Goal: Task Accomplishment & Management: Use online tool/utility

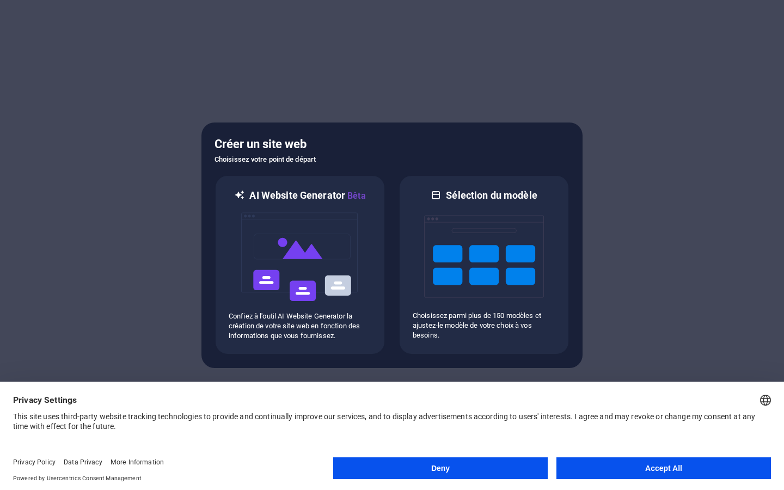
click at [654, 471] on button "Accept All" at bounding box center [663, 468] width 214 height 22
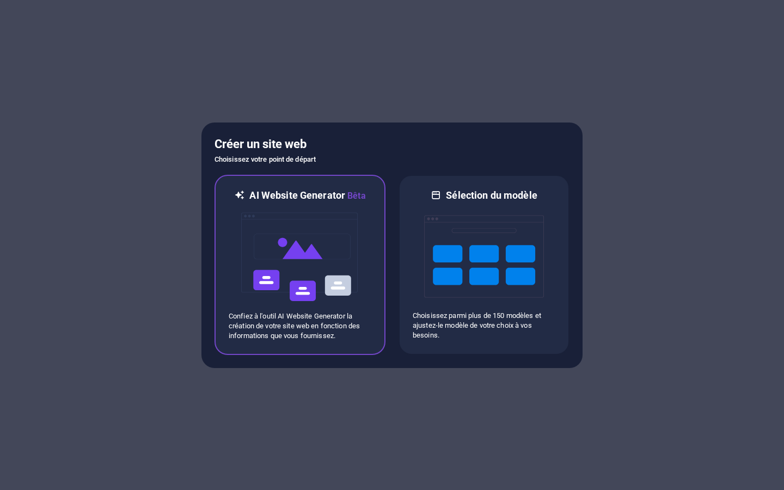
click at [334, 331] on p "Confiez à l'outil AI Website Generator la création de votre site web en fonctio…" at bounding box center [300, 325] width 143 height 29
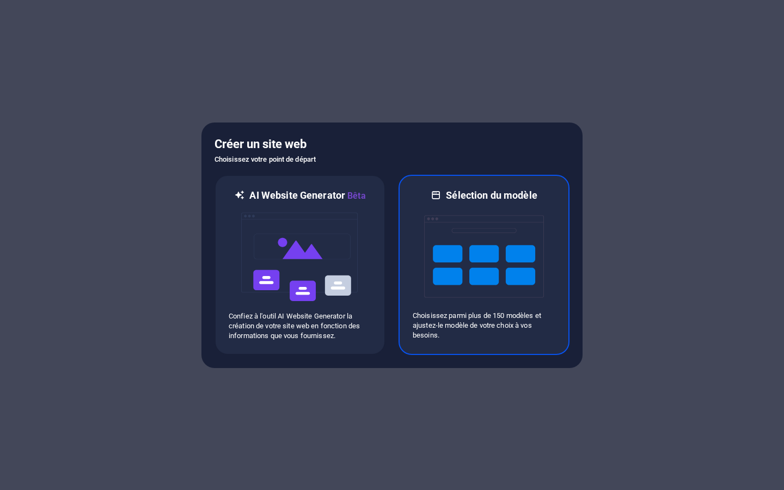
click at [487, 249] on img at bounding box center [484, 256] width 120 height 109
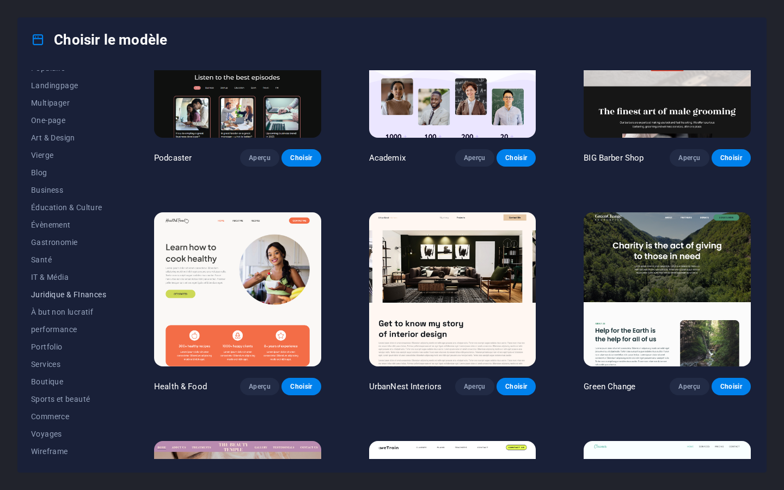
scroll to position [64, 0]
click at [54, 377] on span "Boutique" at bounding box center [68, 380] width 75 height 9
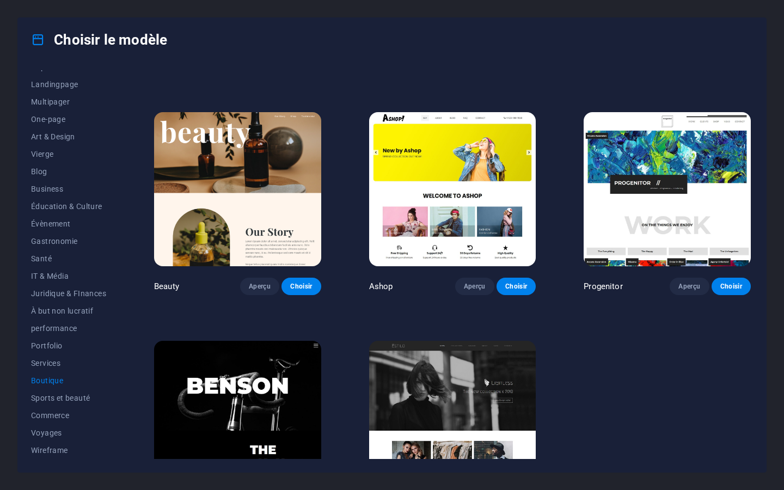
scroll to position [476, 0]
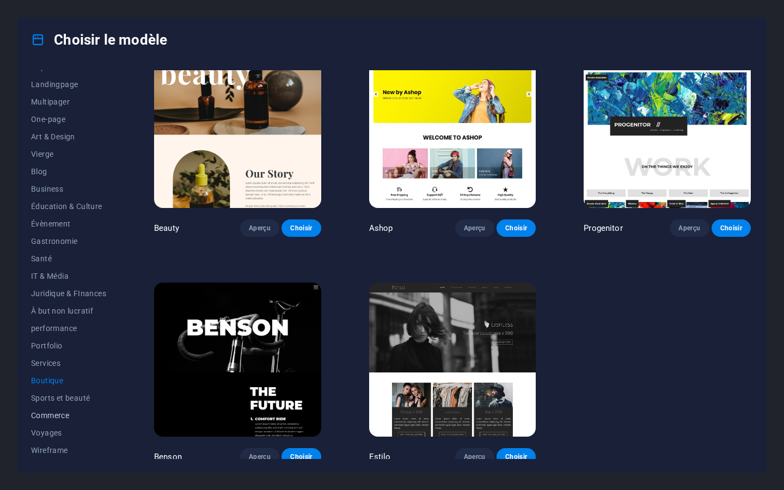
click at [66, 417] on span "Commerce" at bounding box center [68, 415] width 75 height 9
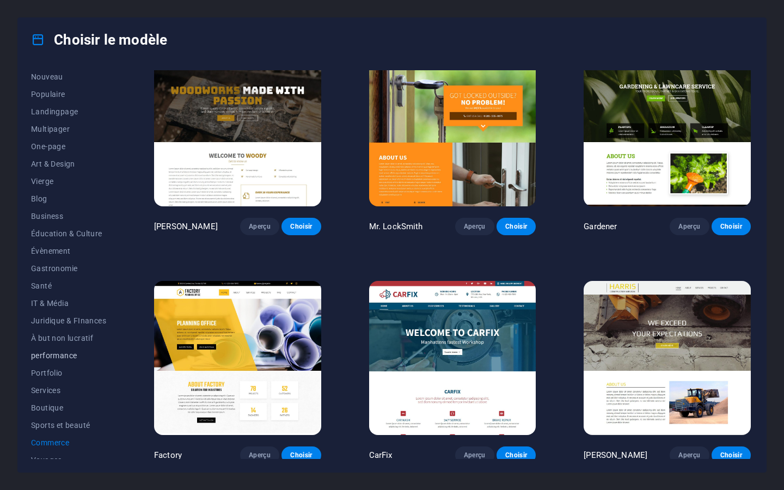
scroll to position [64, 0]
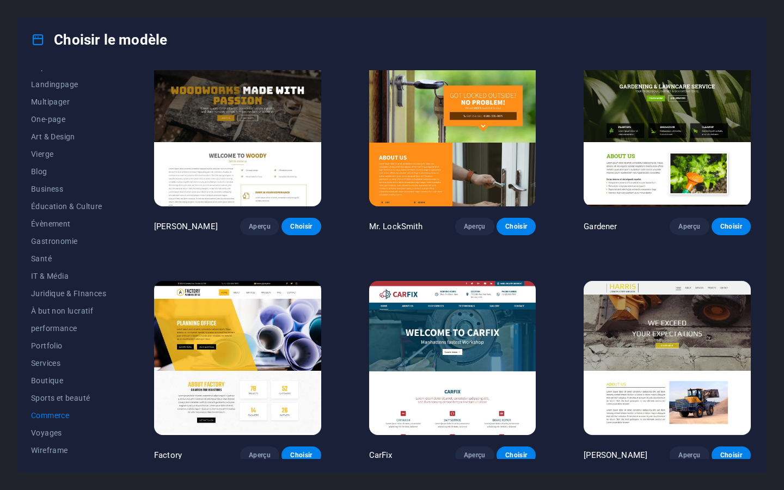
click at [638, 124] on img at bounding box center [666, 129] width 167 height 154
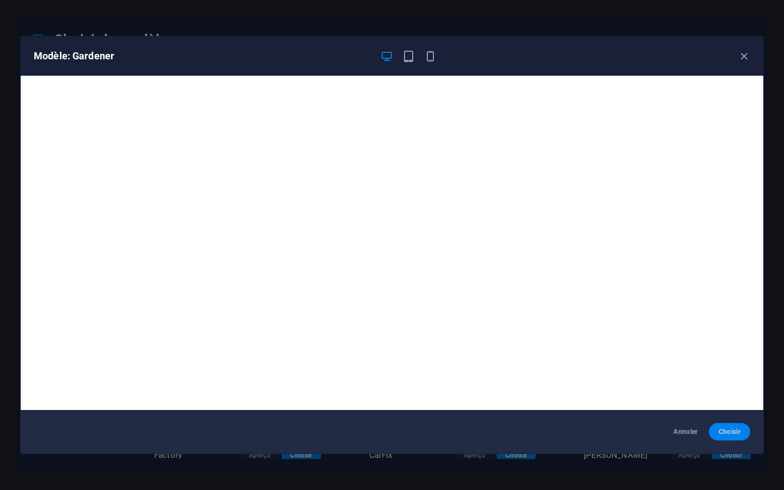
click at [727, 436] on span "Choisir" at bounding box center [729, 431] width 24 height 9
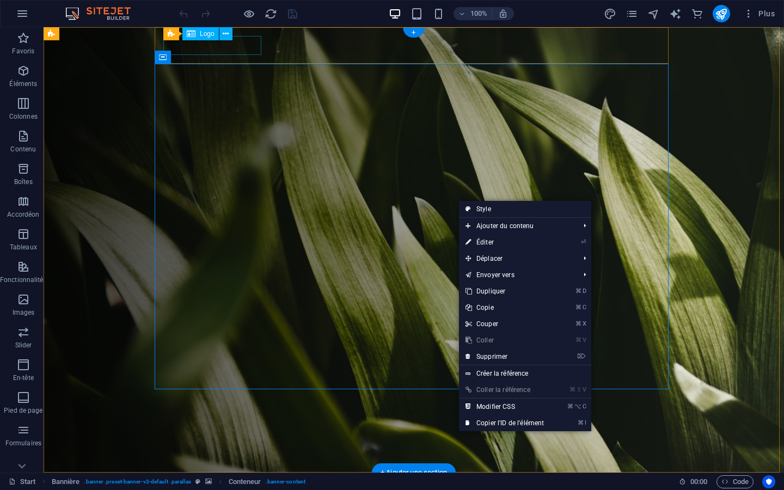
click at [245, 481] on div at bounding box center [417, 490] width 505 height 19
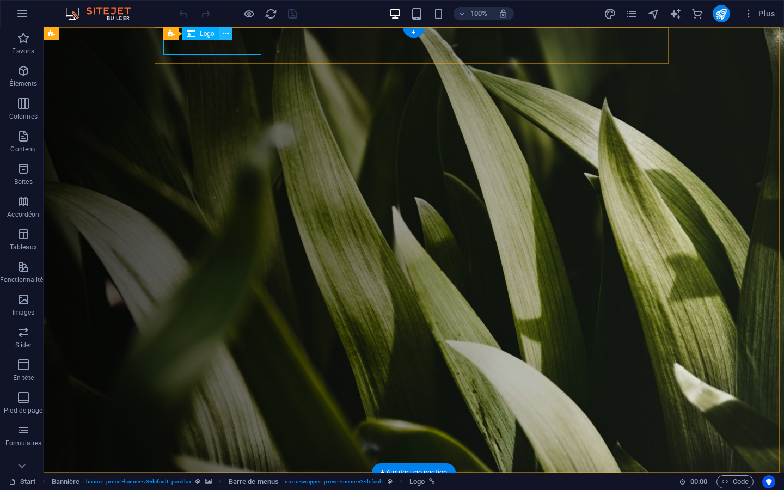
click at [228, 33] on icon at bounding box center [226, 33] width 6 height 11
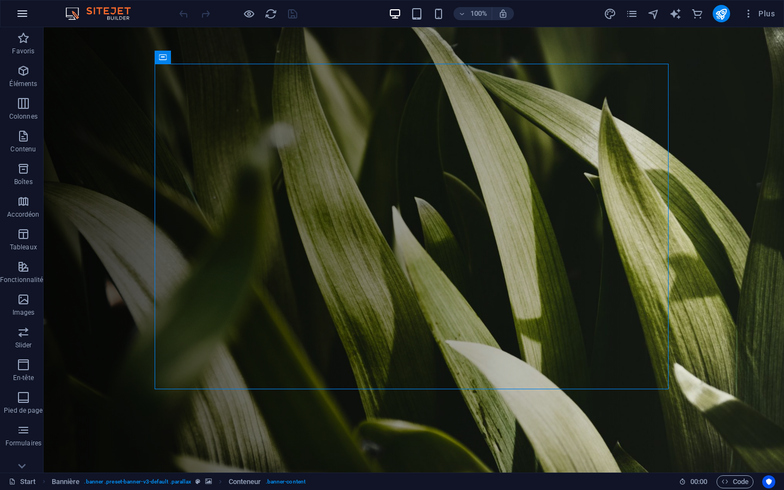
click at [25, 15] on icon "button" at bounding box center [22, 13] width 13 height 13
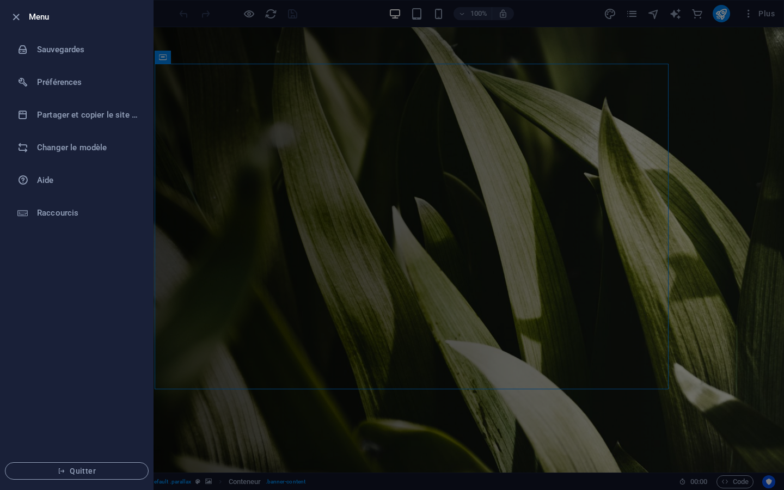
click at [231, 127] on div at bounding box center [392, 245] width 784 height 490
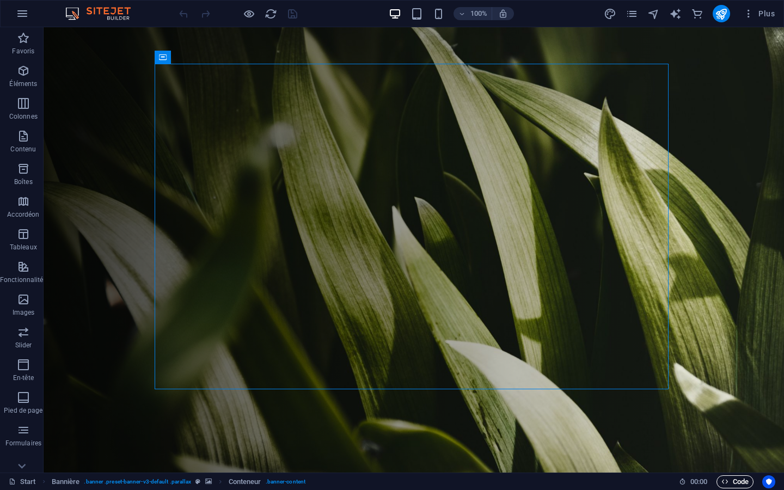
click at [728, 483] on icon "button" at bounding box center [724, 481] width 7 height 7
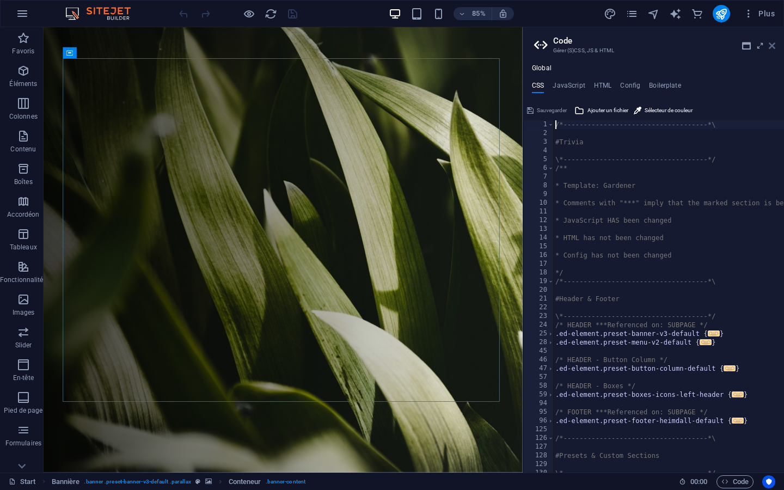
click at [773, 44] on icon at bounding box center [771, 45] width 7 height 9
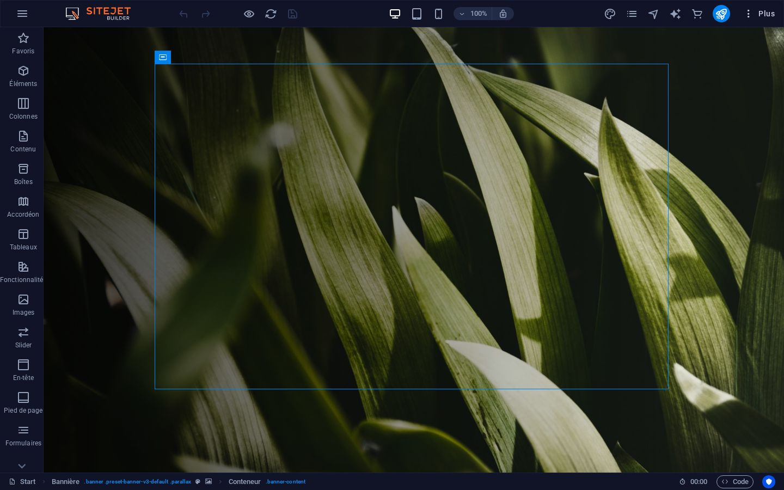
click at [750, 12] on icon "button" at bounding box center [748, 13] width 11 height 11
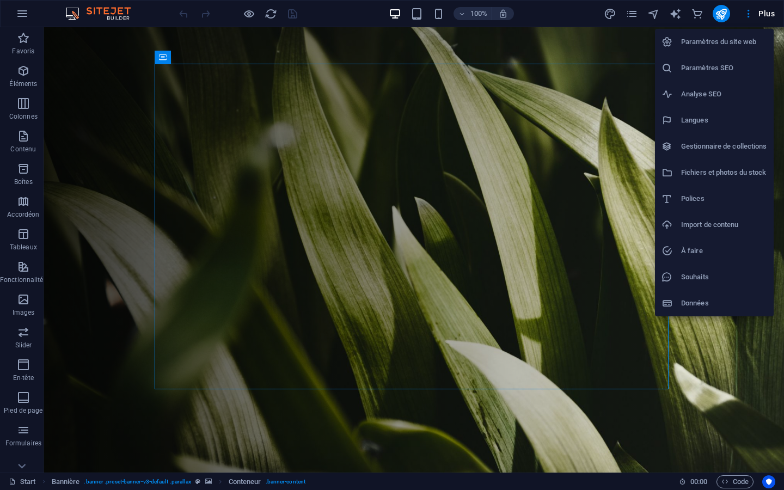
click at [26, 14] on div at bounding box center [392, 245] width 784 height 490
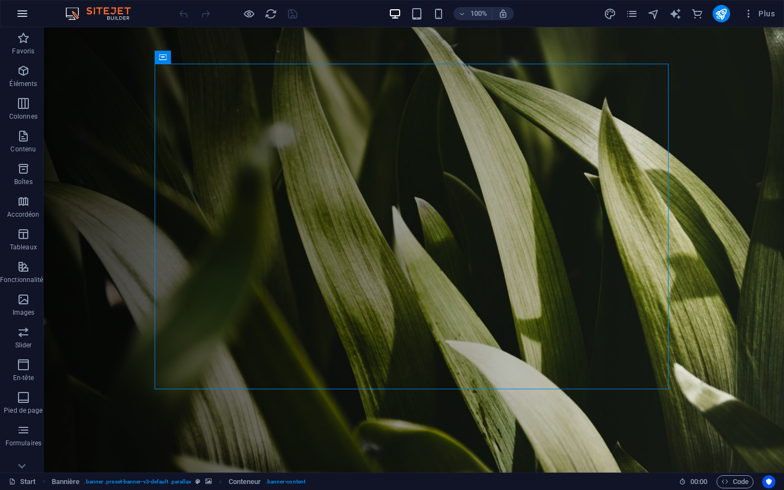
click at [19, 11] on icon "button" at bounding box center [22, 13] width 13 height 13
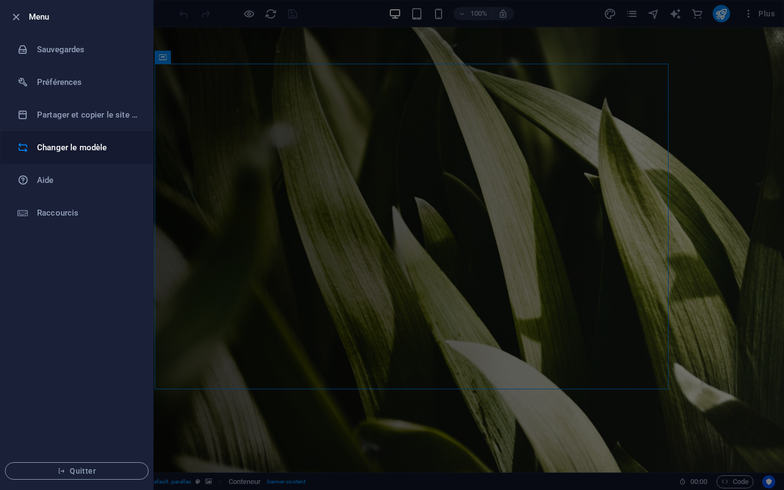
click at [42, 141] on h6 "Changer le modèle" at bounding box center [87, 147] width 101 height 13
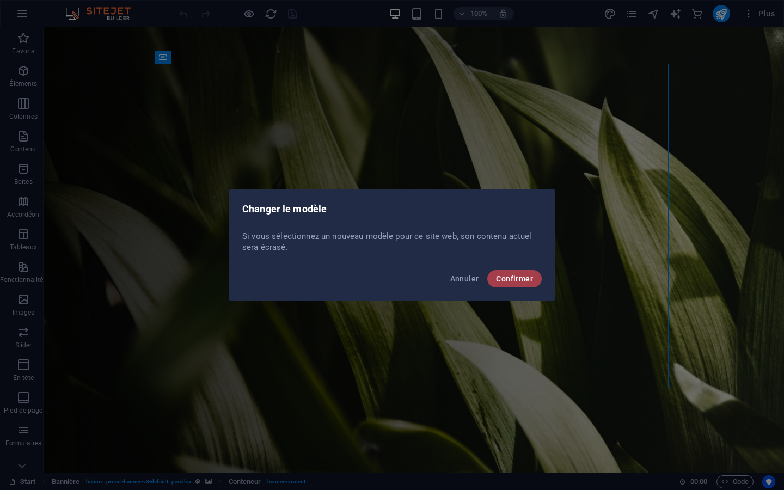
click at [510, 276] on span "Confirmer" at bounding box center [514, 278] width 37 height 9
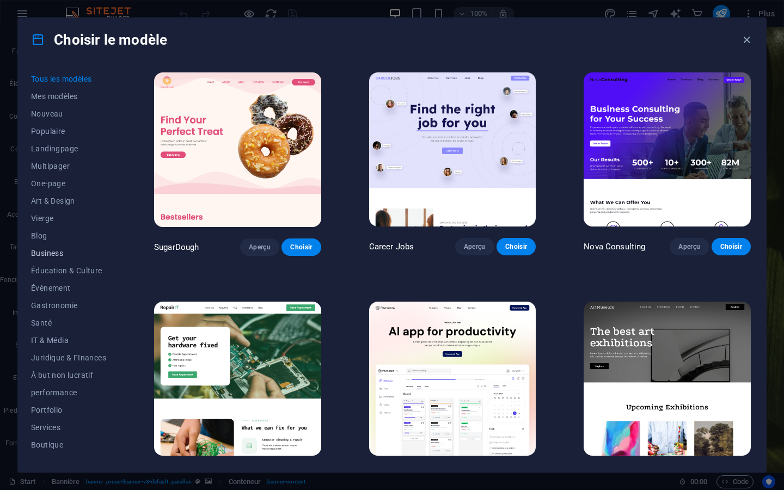
click at [48, 254] on span "Business" at bounding box center [68, 253] width 75 height 9
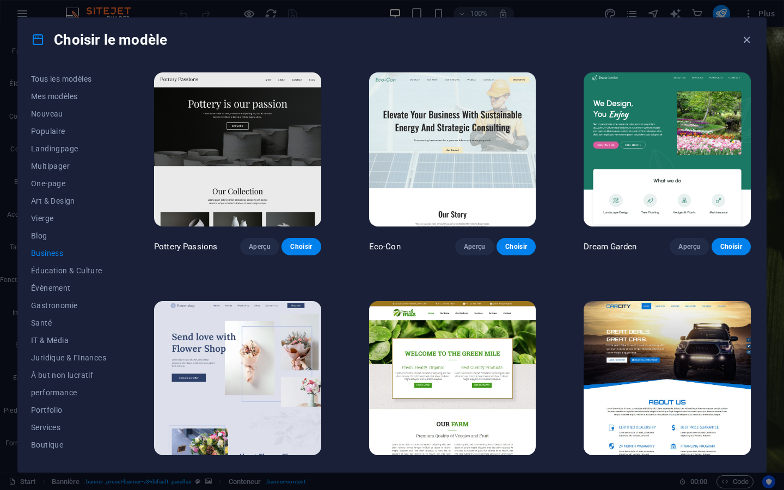
drag, startPoint x: 121, startPoint y: 295, endPoint x: 121, endPoint y: 327, distance: 32.1
click at [119, 327] on div "Tous les modèles Mes modèles Nouveau Populaire Landingpage Multipager One-page …" at bounding box center [75, 264] width 88 height 389
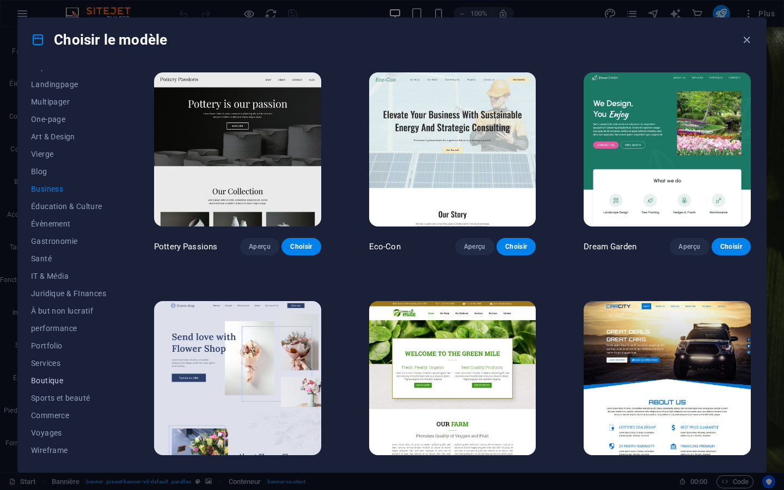
scroll to position [61, 0]
click at [58, 417] on span "Commerce" at bounding box center [68, 418] width 75 height 9
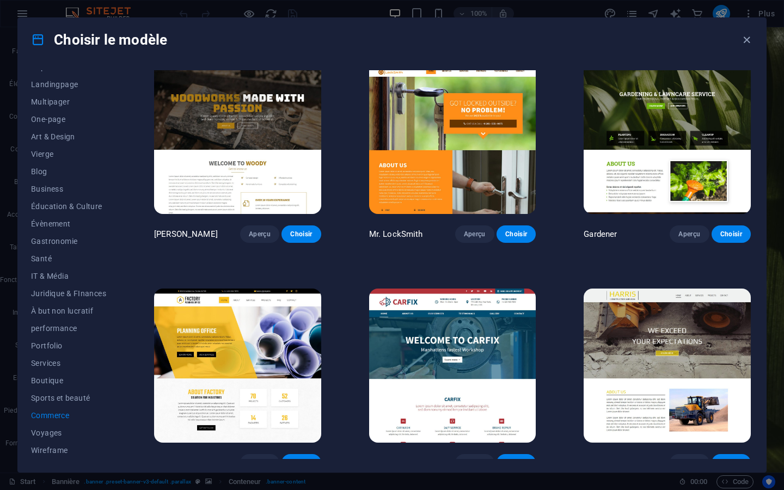
scroll to position [249, 0]
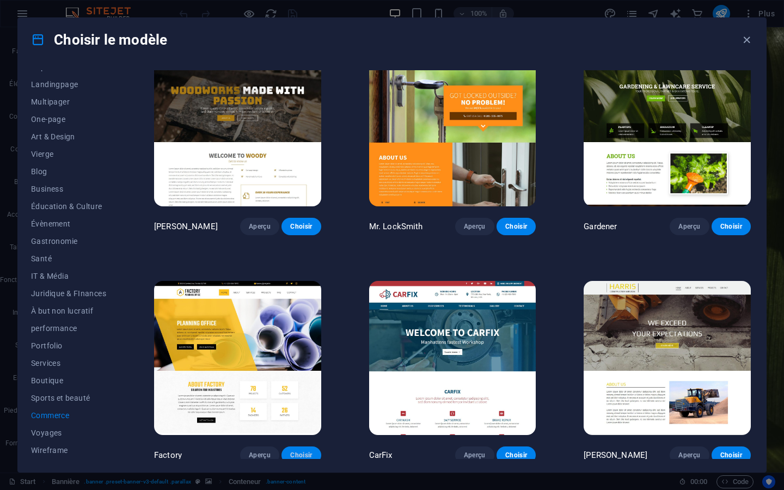
click at [303, 446] on button "Choisir" at bounding box center [300, 454] width 39 height 17
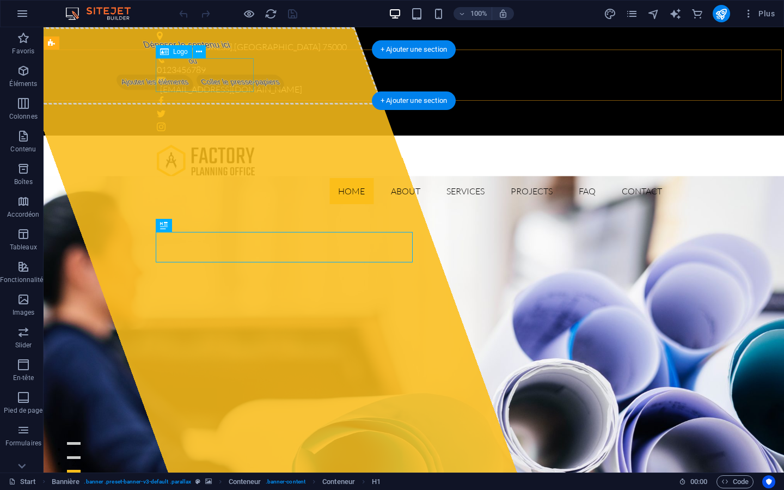
click at [227, 144] on div at bounding box center [414, 161] width 514 height 34
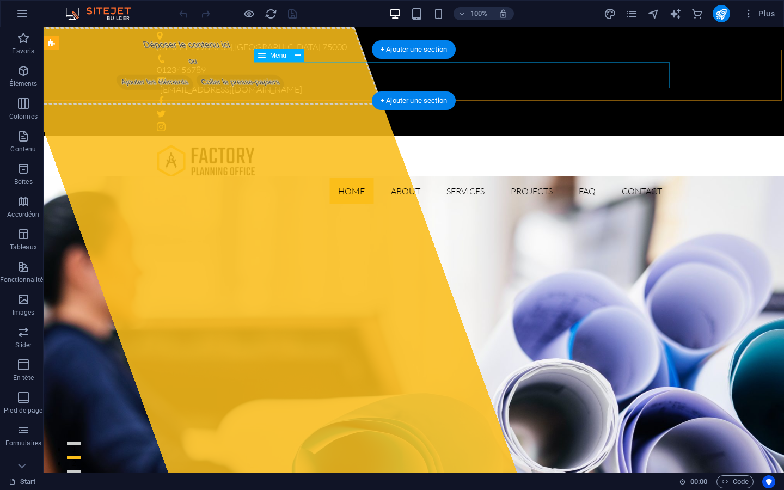
click at [466, 178] on nav "Home About Services Projects FAQ Contact" at bounding box center [414, 191] width 514 height 26
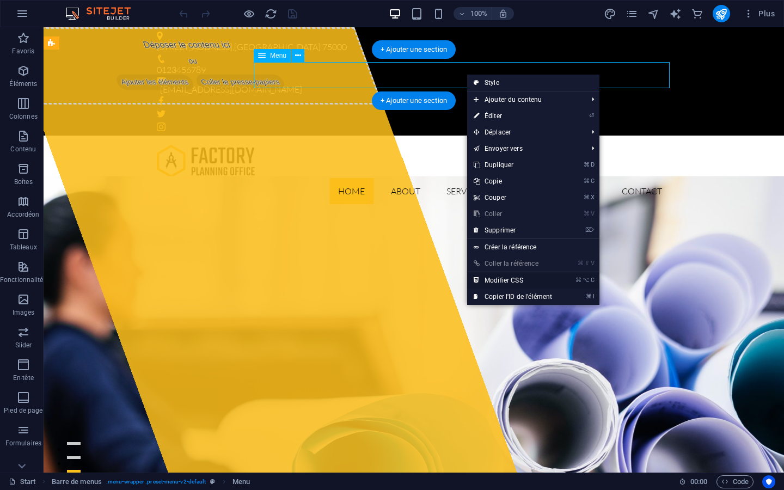
drag, startPoint x: 501, startPoint y: 278, endPoint x: 538, endPoint y: 295, distance: 41.2
click at [501, 278] on link "⌘ ⌥ C Modifier CSS" at bounding box center [512, 280] width 91 height 16
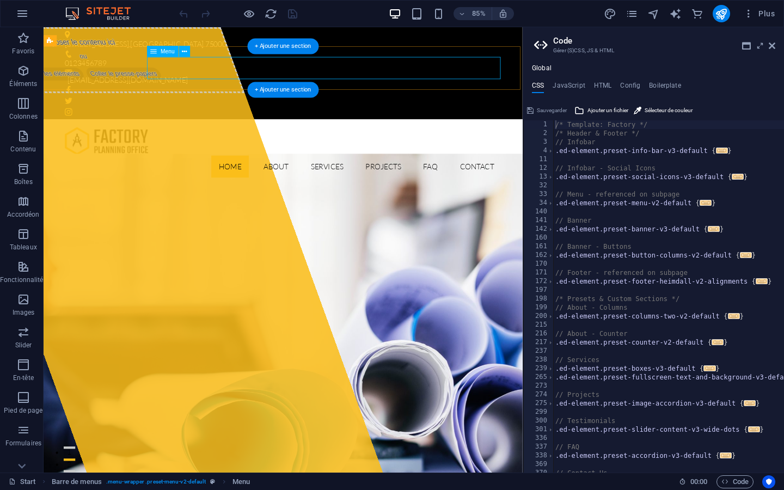
click at [369, 178] on nav "Home About Services Projects FAQ Contact" at bounding box center [326, 191] width 514 height 26
click at [775, 46] on aside "Code Gérer (S)CSS, JS & HTML Global CSS JavaScript HTML Config Boilerplate /* T…" at bounding box center [652, 249] width 261 height 445
click at [767, 45] on h2 "Code" at bounding box center [664, 41] width 222 height 10
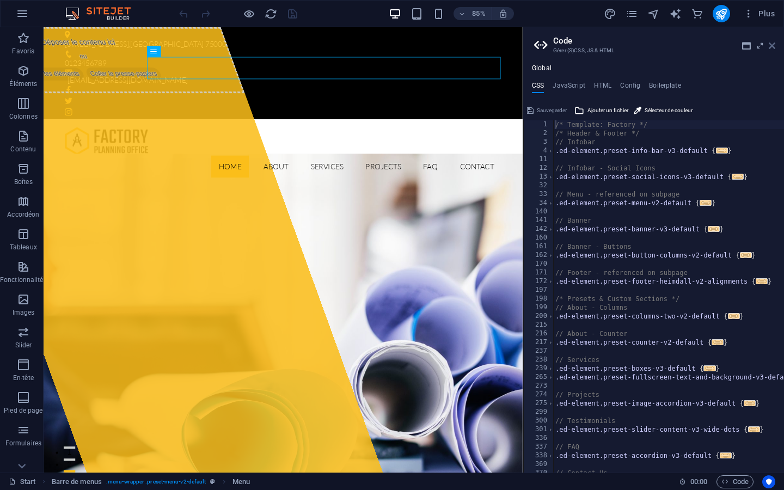
click at [772, 50] on icon at bounding box center [771, 45] width 7 height 9
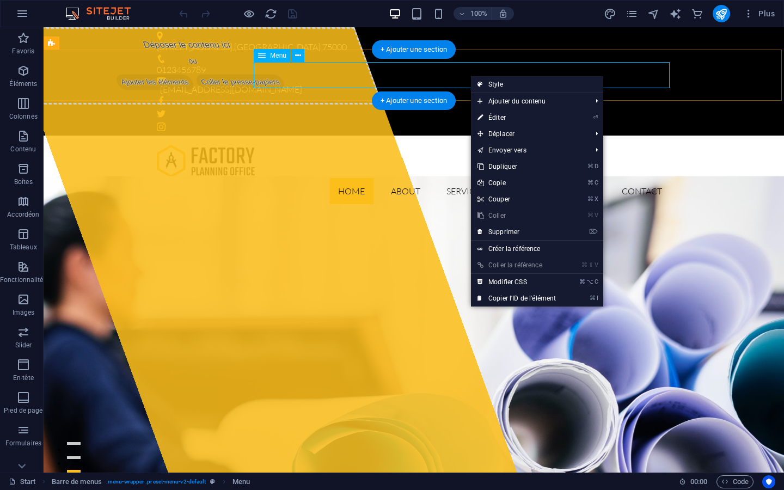
click at [457, 178] on nav "Home About Services Projects FAQ Contact" at bounding box center [414, 191] width 514 height 26
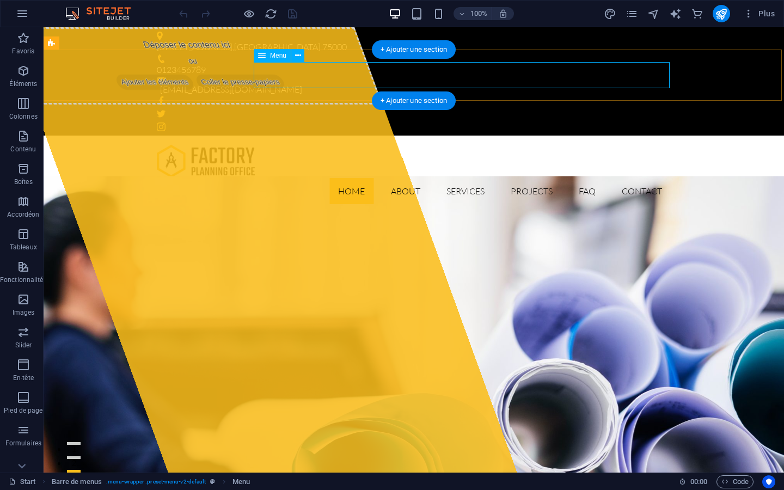
click at [457, 178] on nav "Home About Services Projects FAQ Contact" at bounding box center [414, 191] width 514 height 26
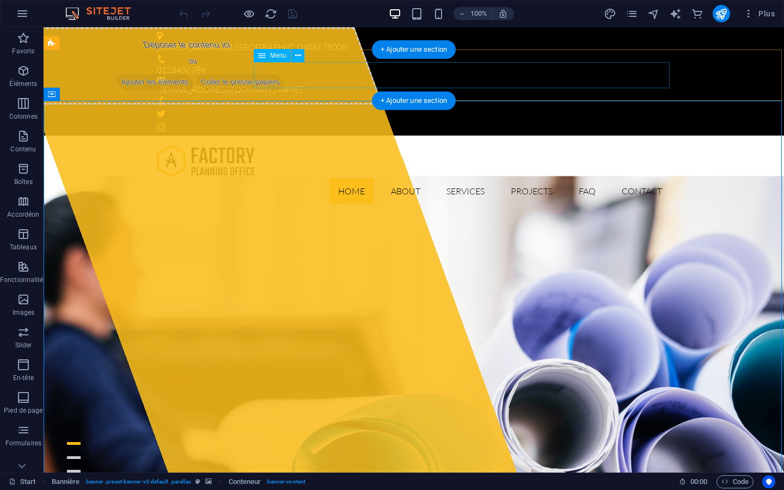
click at [456, 178] on nav "Home About Services Projects FAQ Contact" at bounding box center [414, 191] width 514 height 26
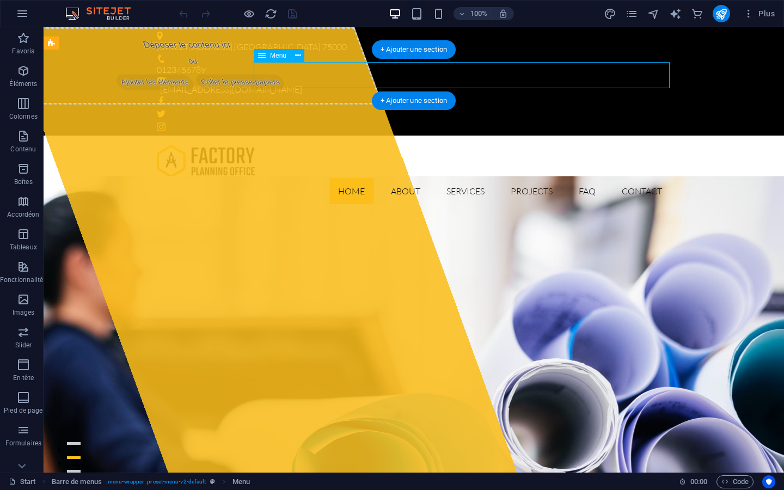
click at [526, 178] on nav "Home About Services Projects FAQ Contact" at bounding box center [414, 191] width 514 height 26
